Goal: Information Seeking & Learning: Learn about a topic

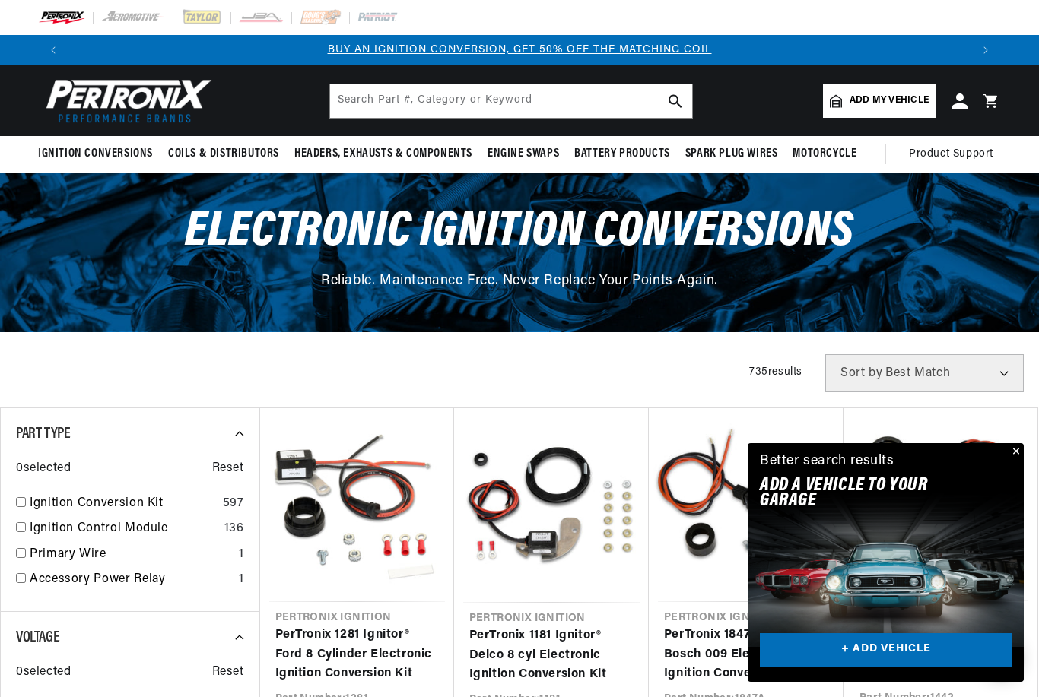
click at [1016, 456] on button "Close" at bounding box center [1014, 452] width 18 height 18
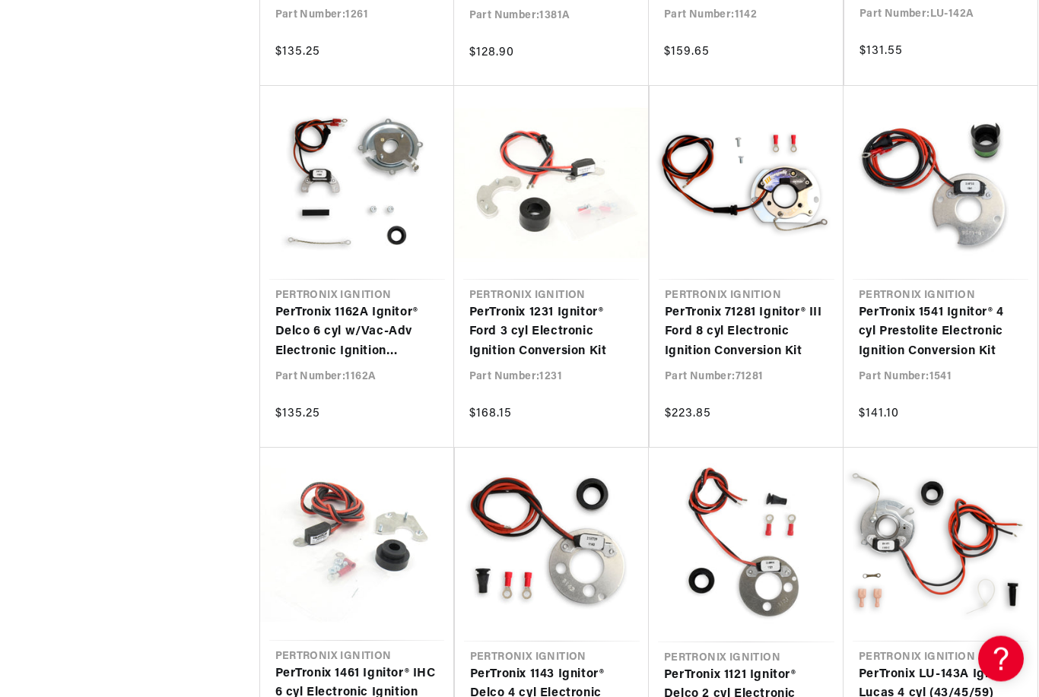
scroll to position [1825, 0]
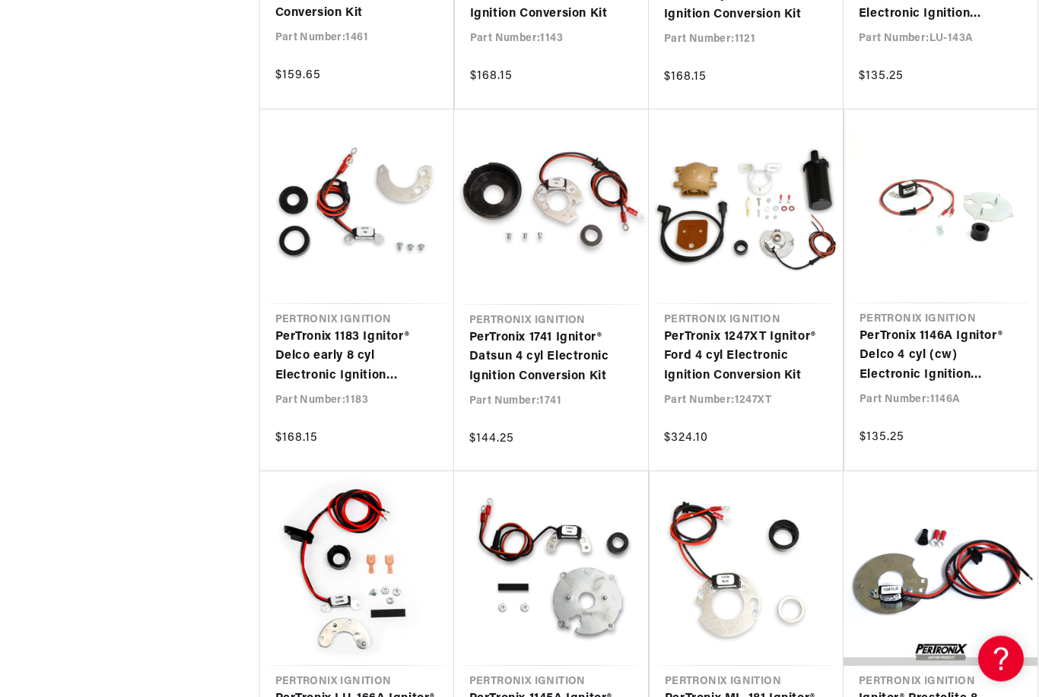
scroll to position [2533, 0]
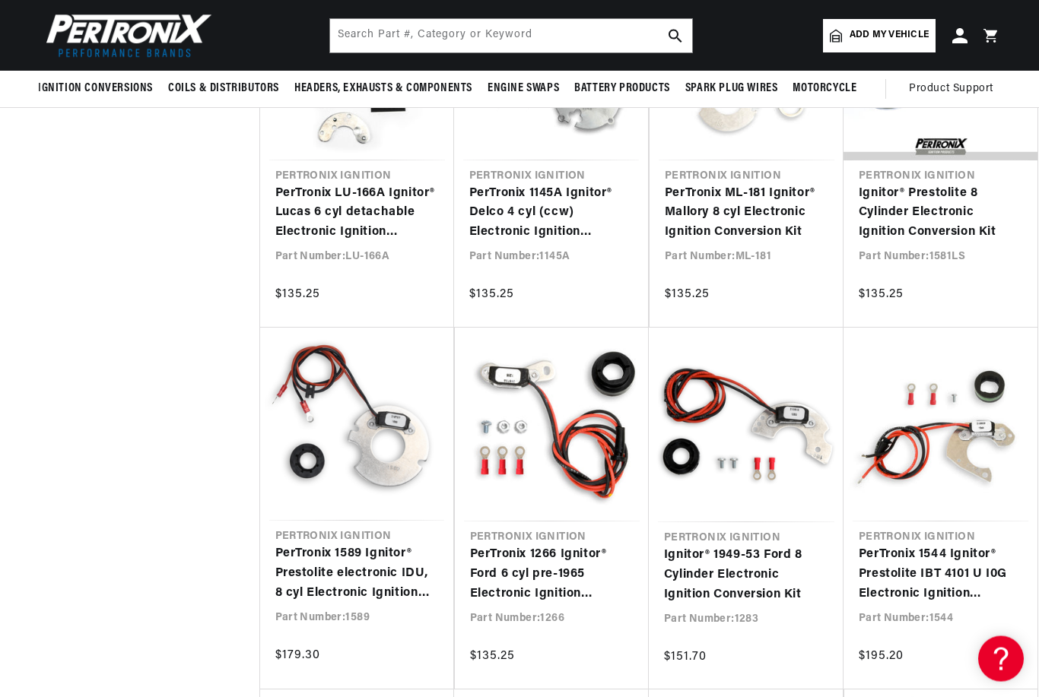
scroll to position [0, 1804]
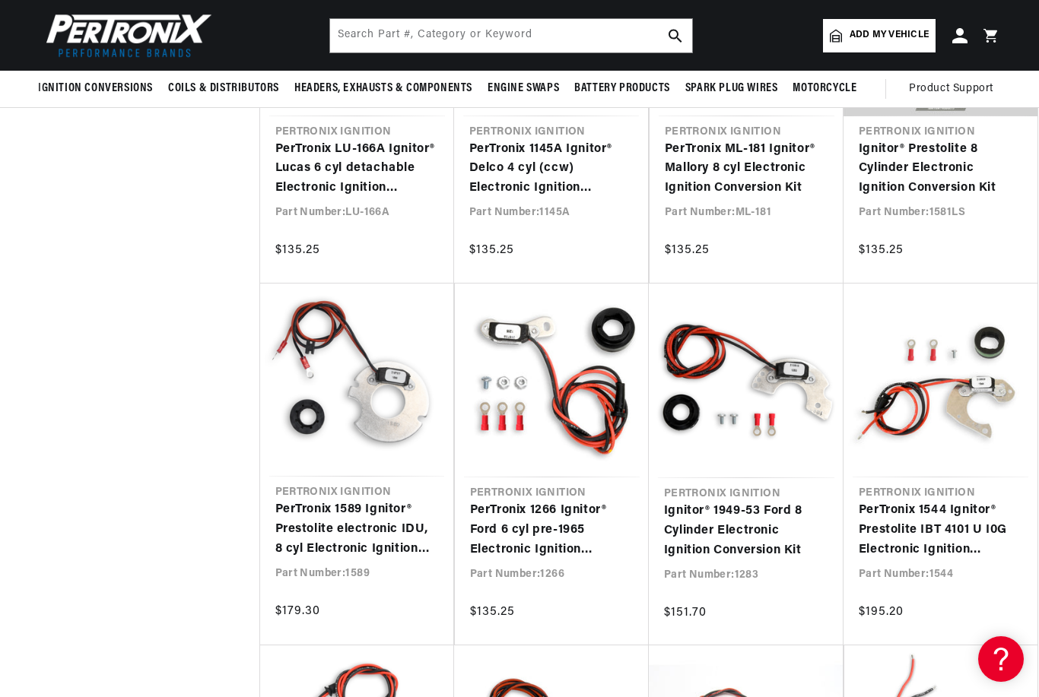
scroll to position [1956, 0]
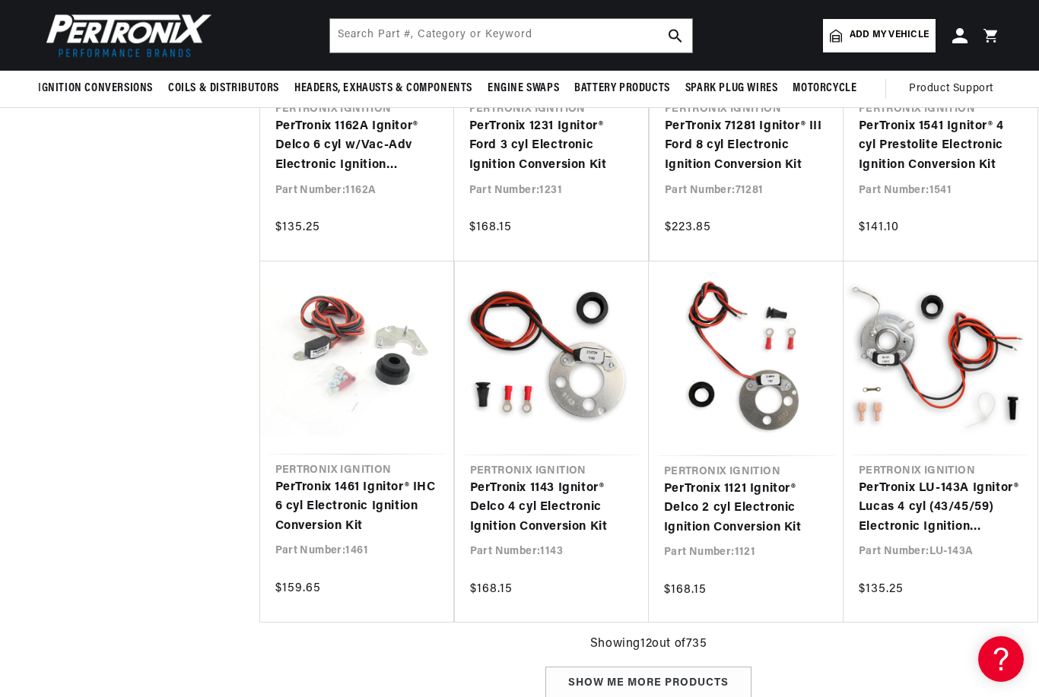
scroll to position [864, 0]
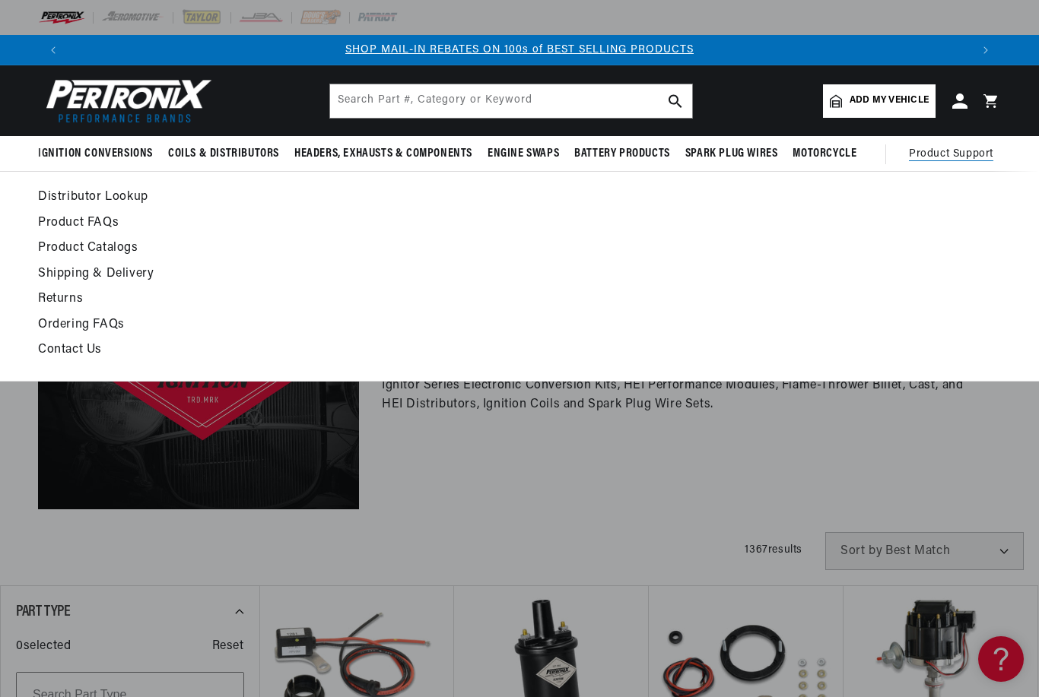
click at [49, 222] on link "Product FAQs" at bounding box center [388, 223] width 701 height 21
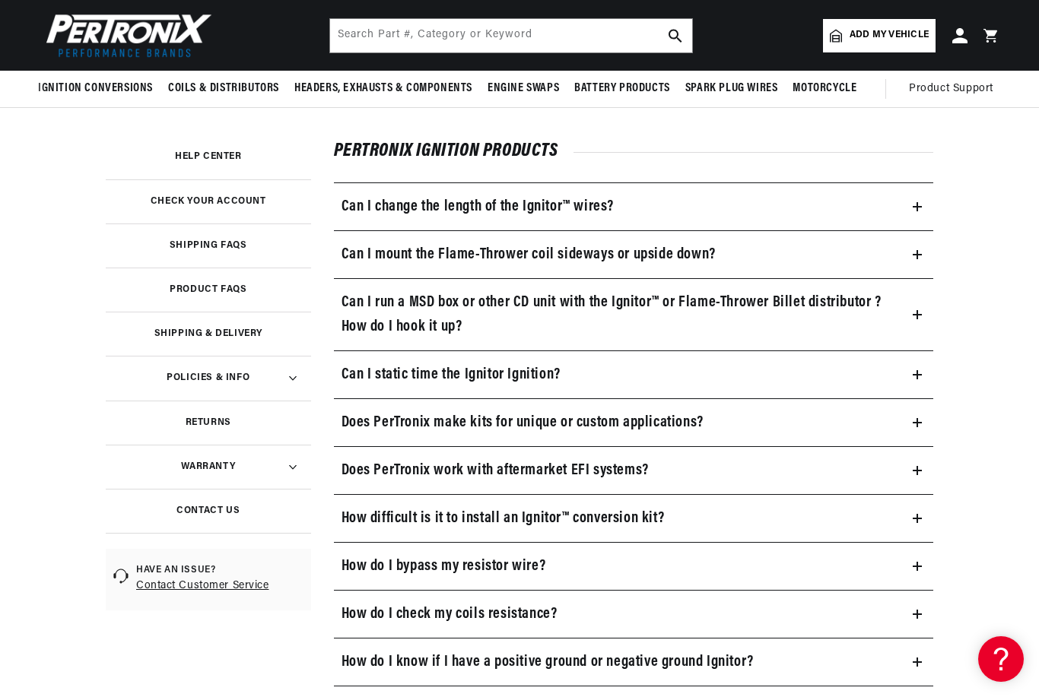
scroll to position [178, 0]
